Goal: Find specific page/section: Find specific page/section

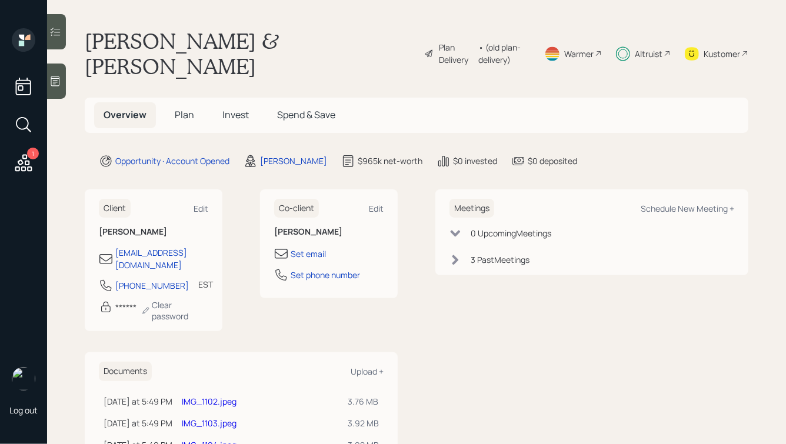
click at [639, 48] on div "Altruist" at bounding box center [649, 54] width 28 height 12
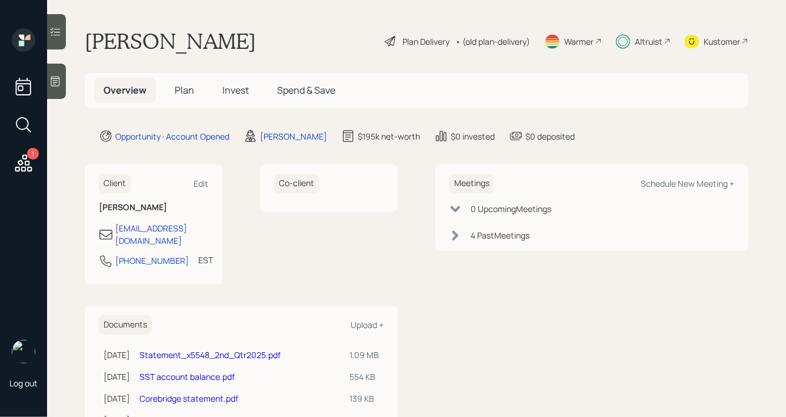
click at [705, 39] on div "Kustomer" at bounding box center [722, 41] width 36 height 12
